Goal: Obtain resource: Download file/media

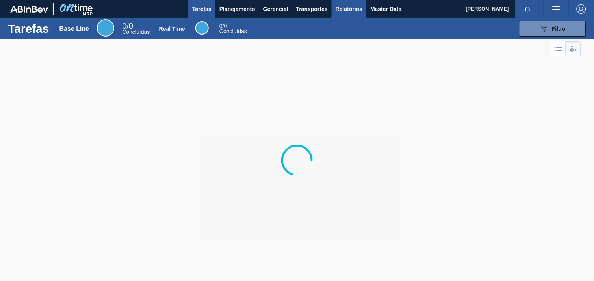
click at [344, 9] on span "Relatórios" at bounding box center [348, 8] width 27 height 9
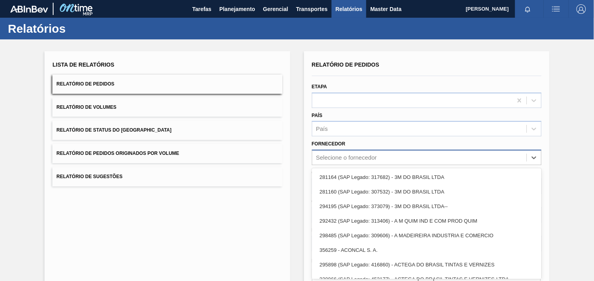
click at [354, 157] on div "Selecione o fornecedor" at bounding box center [427, 157] width 230 height 15
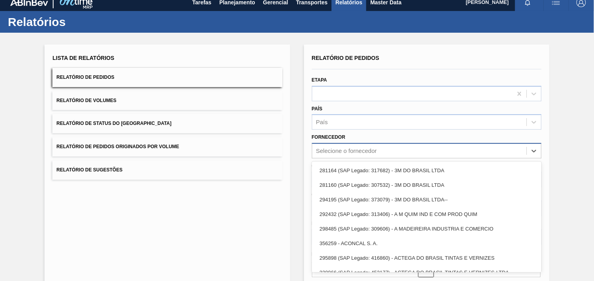
scroll to position [8, 0]
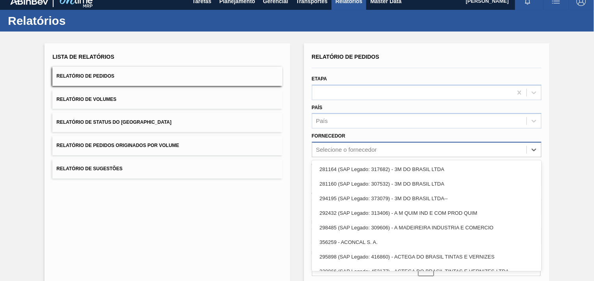
paste input "327858"
type input "327858"
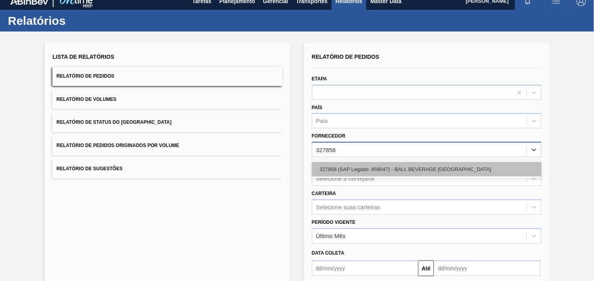
click at [372, 168] on div "327858 (SAP Legado: 459047) - BALL BEVERAGE [GEOGRAPHIC_DATA]" at bounding box center [427, 169] width 230 height 15
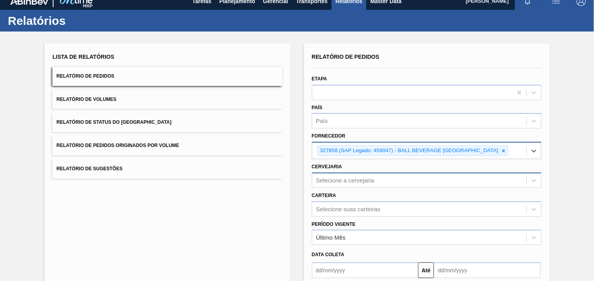
click at [378, 178] on div "Selecione a cervejaria" at bounding box center [427, 179] width 230 height 15
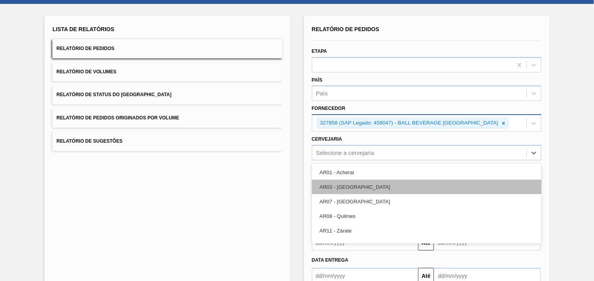
scroll to position [38, 0]
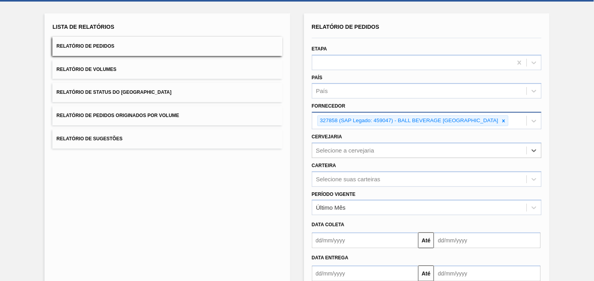
type input "16"
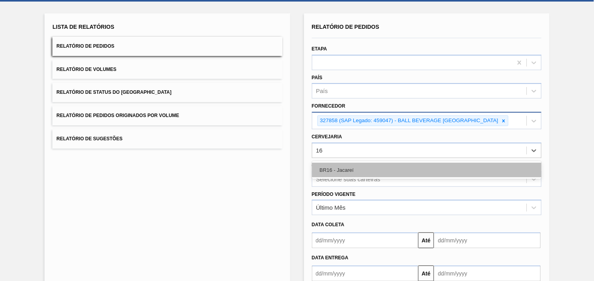
click at [339, 167] on div "BR16 - Jacareí" at bounding box center [427, 170] width 230 height 15
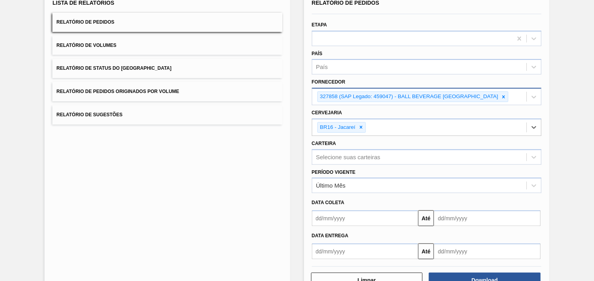
scroll to position [85, 0]
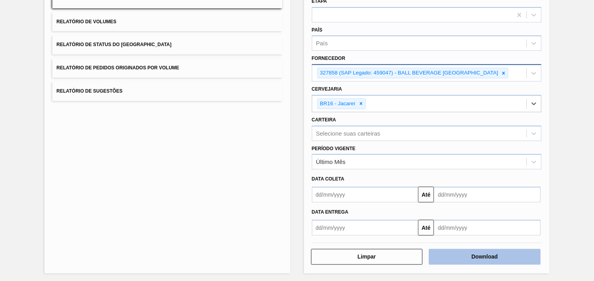
click at [513, 252] on button "Download" at bounding box center [485, 257] width 112 height 16
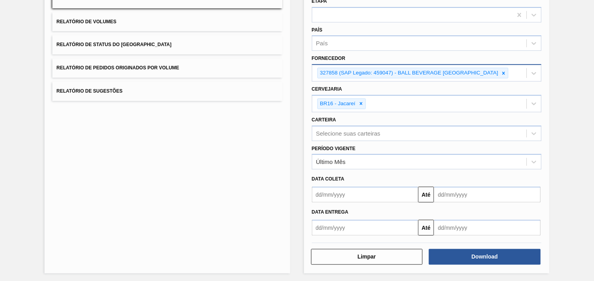
click at [260, 171] on div "Lista de Relatórios Relatório de Pedidos Relatório de Volumes Relatório de Stat…" at bounding box center [166, 120] width 245 height 308
